Goal: Task Accomplishment & Management: Manage account settings

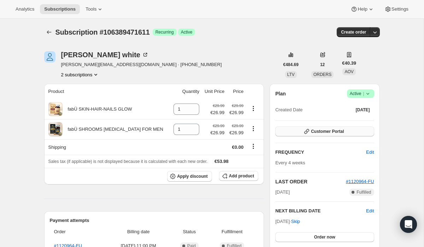
click at [299, 130] on button "Customer Portal" at bounding box center [324, 131] width 99 height 10
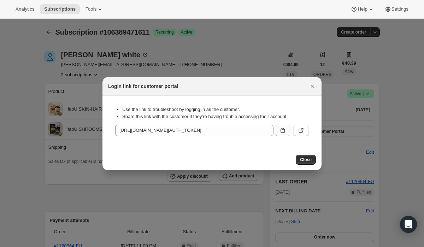
click at [281, 129] on icon ":rc3:" at bounding box center [282, 130] width 7 height 7
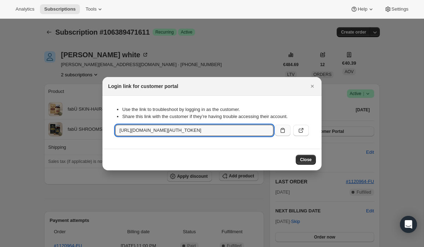
click at [282, 130] on icon ":rc3:" at bounding box center [282, 130] width 7 height 7
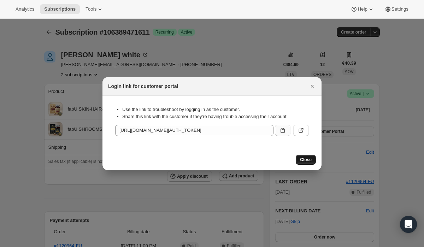
click at [302, 157] on span "Close" at bounding box center [306, 160] width 12 height 6
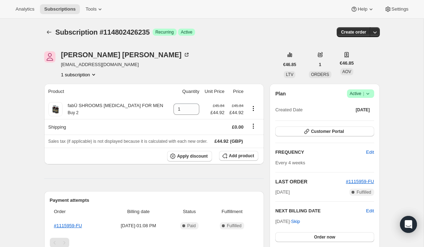
click at [366, 93] on icon at bounding box center [367, 93] width 7 height 7
click at [345, 120] on span "Cancel subscription" at bounding box center [358, 119] width 40 height 5
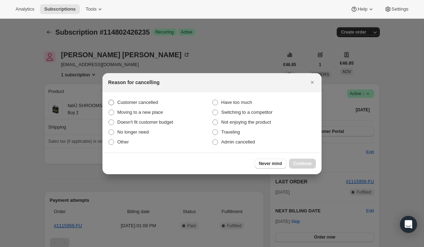
click at [111, 101] on span ":rbk:" at bounding box center [111, 103] width 6 height 6
click at [109, 100] on input "Customer cancelled" at bounding box center [108, 100] width 0 height 0
radio input "true"
click at [296, 166] on span "Continue" at bounding box center [302, 164] width 18 height 6
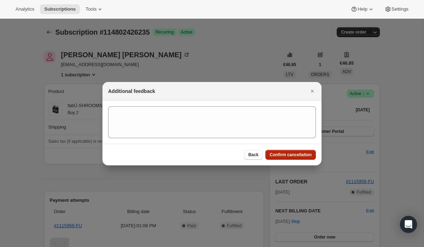
click at [280, 153] on span "Confirm cancellation" at bounding box center [290, 155] width 42 height 6
